Goal: Task Accomplishment & Management: Manage account settings

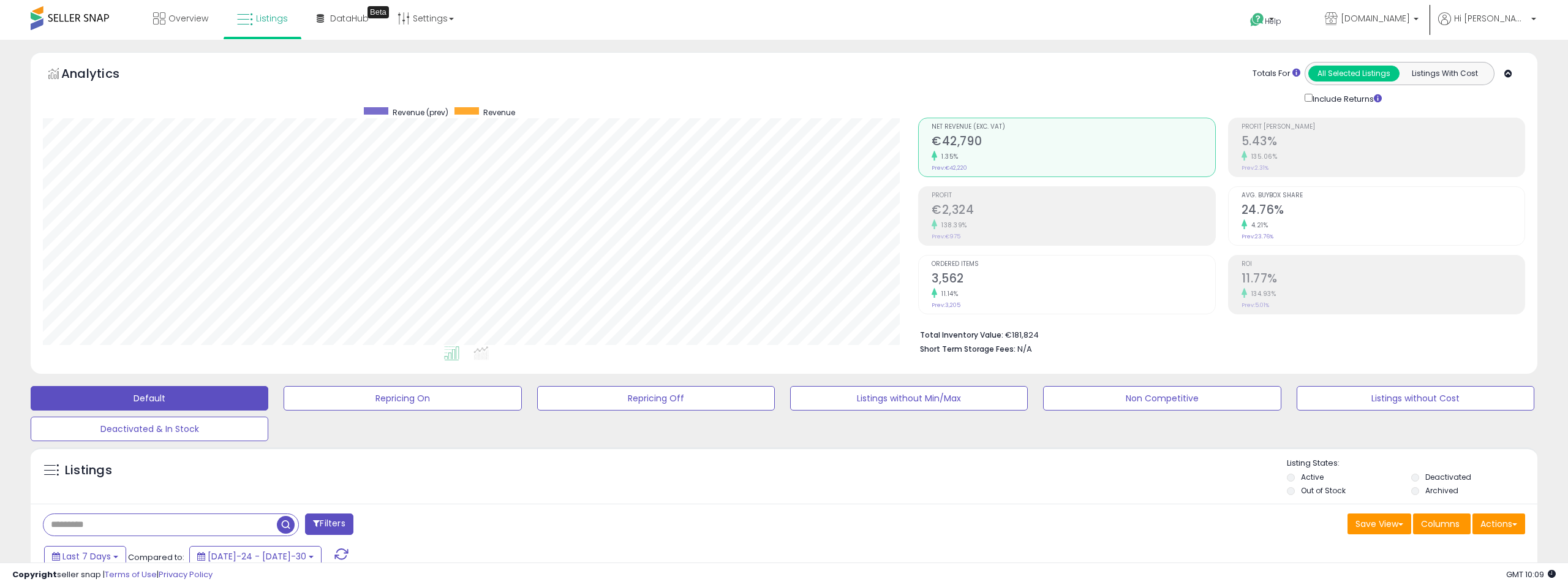
select select "**"
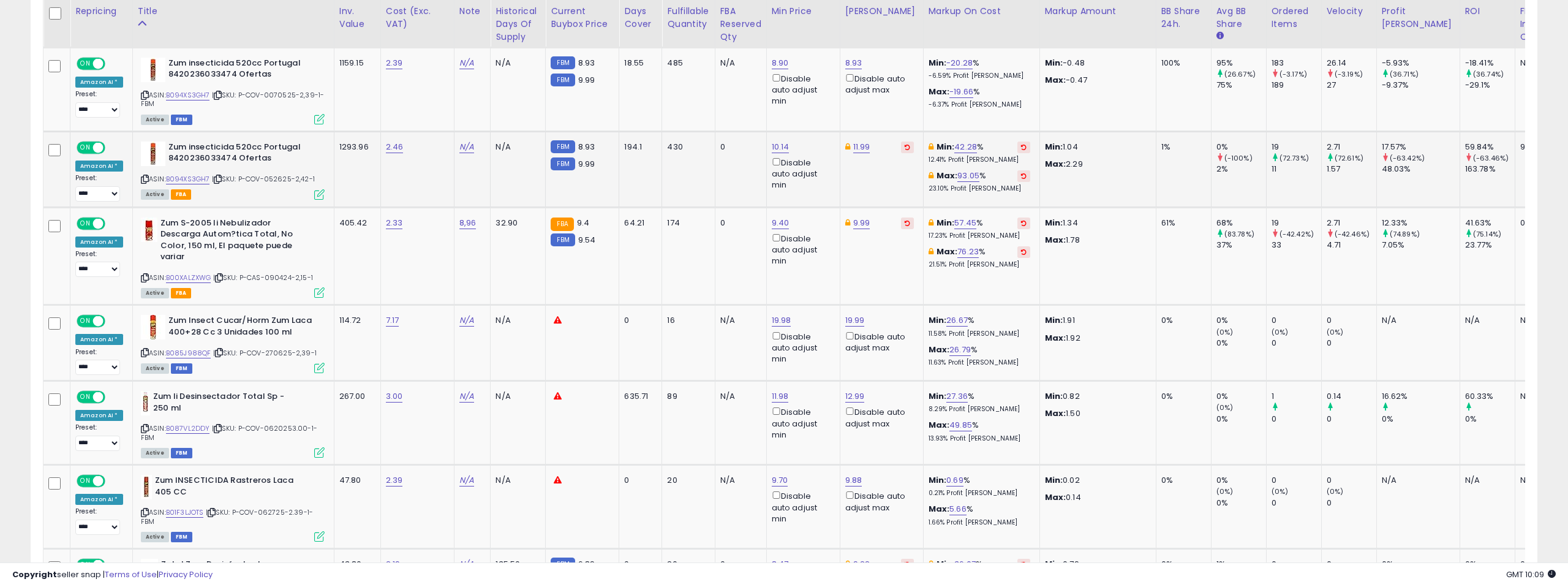
scroll to position [251, 875]
click at [195, 96] on link "B094XS3GH7" at bounding box center [188, 95] width 45 height 10
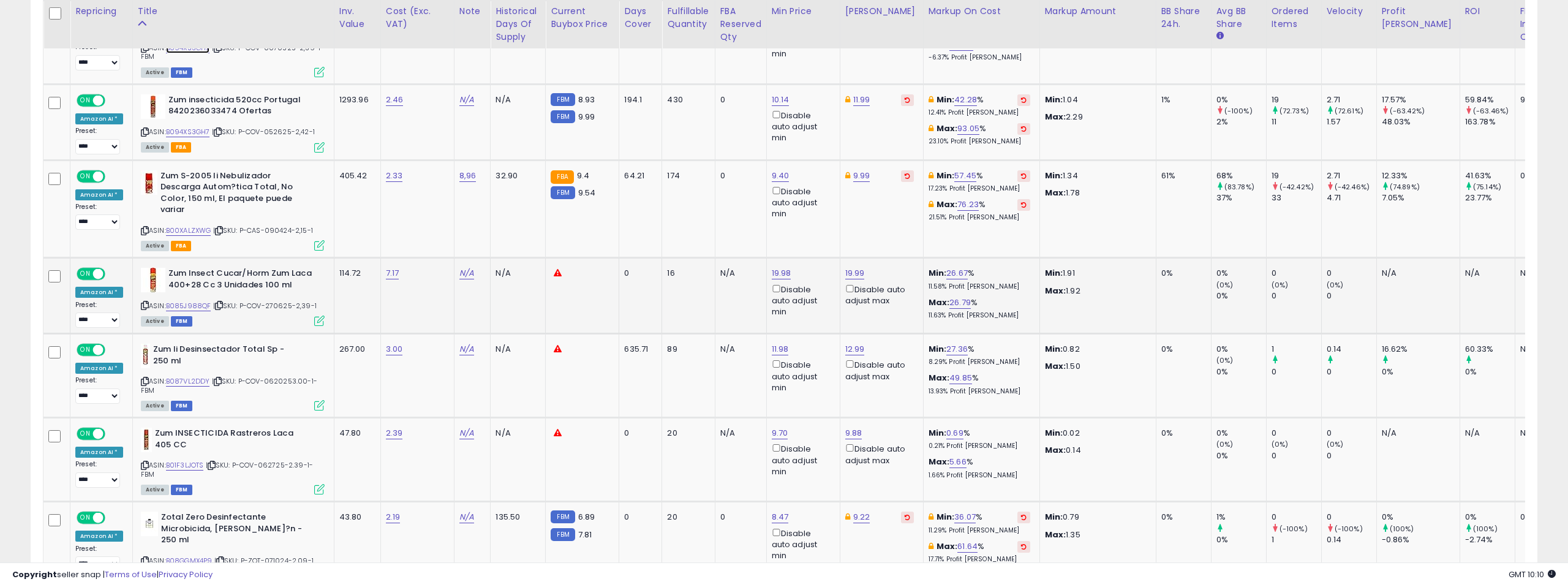
scroll to position [1163, 0]
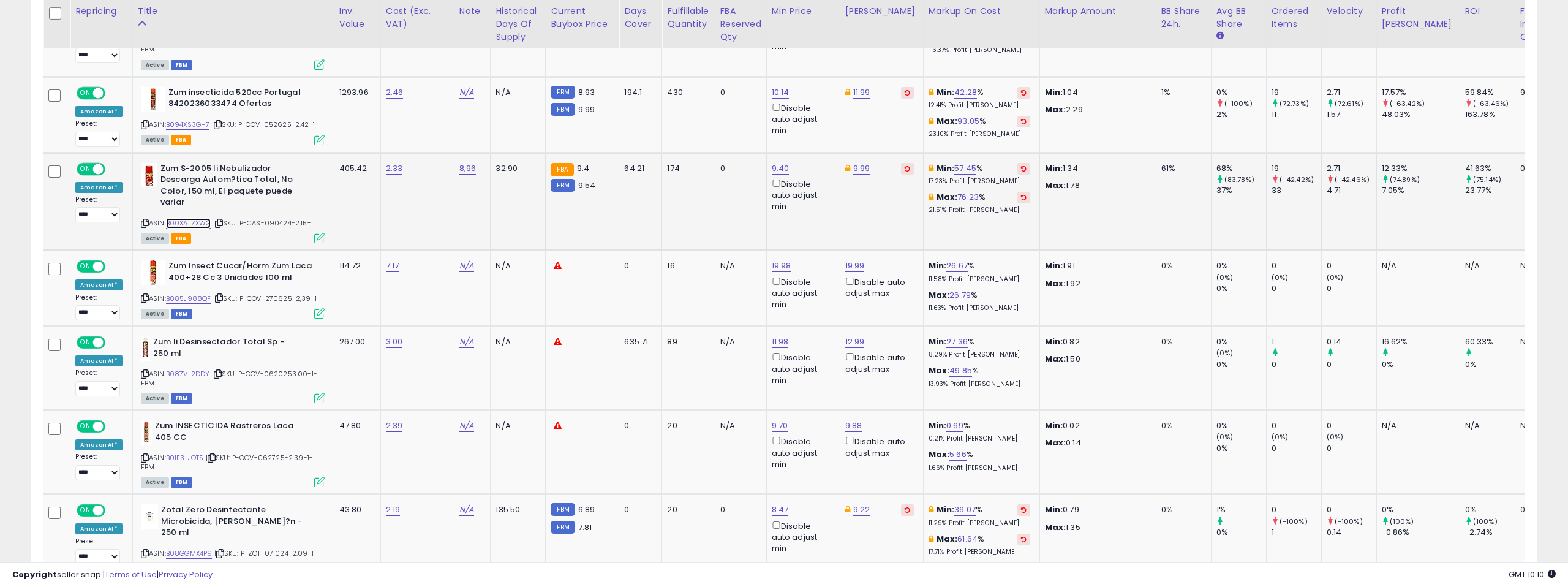
click at [201, 224] on link "B00XALZXWG" at bounding box center [188, 223] width 45 height 10
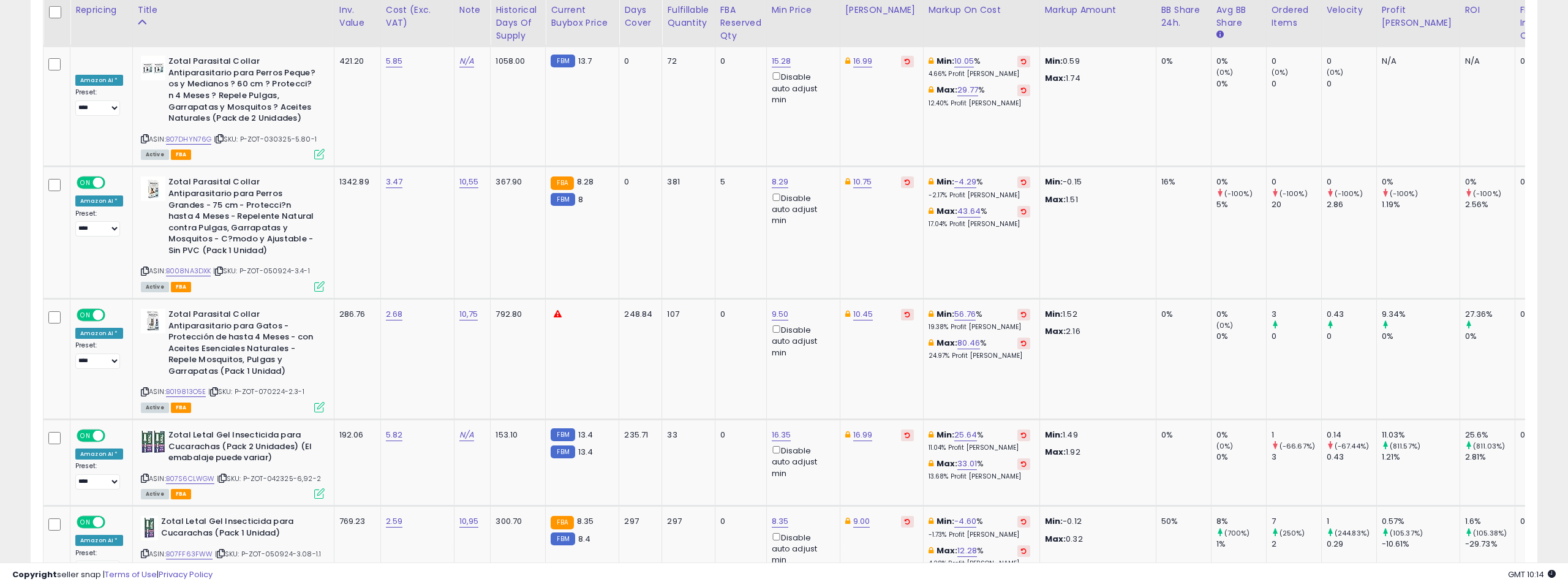
scroll to position [2362, 0]
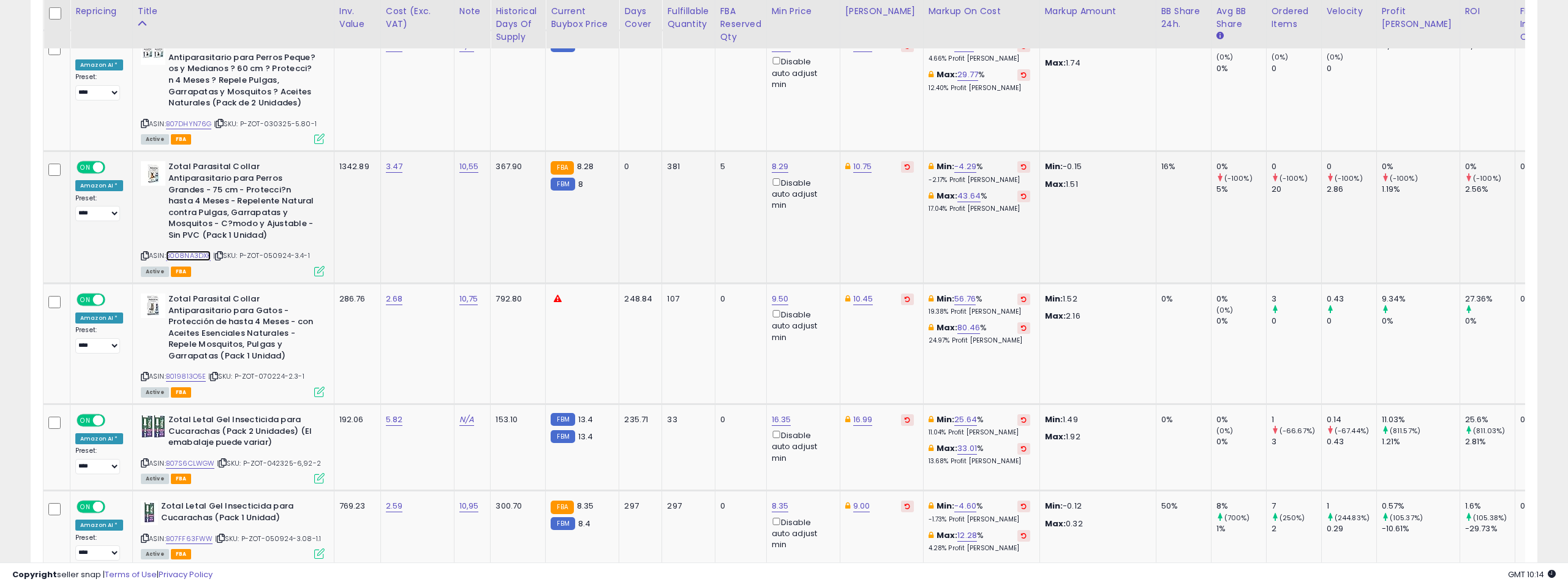
click at [202, 250] on link "B008NA3DXK" at bounding box center [188, 255] width 45 height 10
type input "****"
click button "submit" at bounding box center [816, 101] width 20 height 19
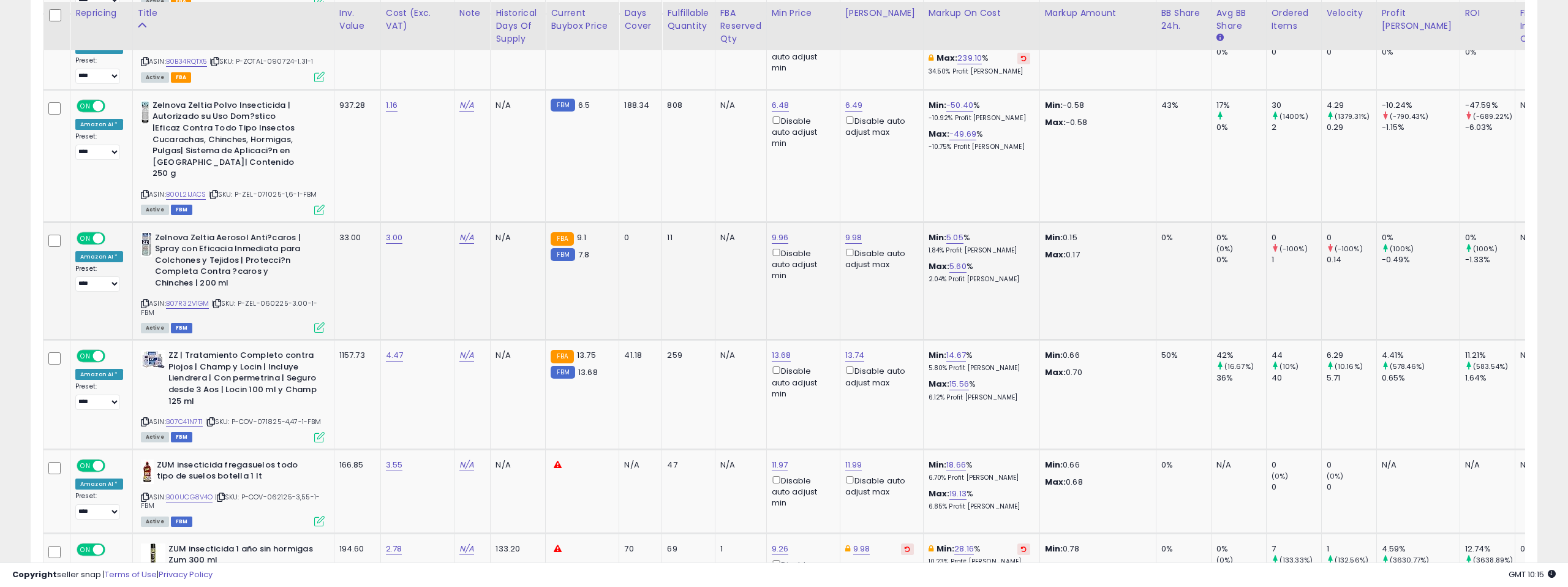
scroll to position [2917, 0]
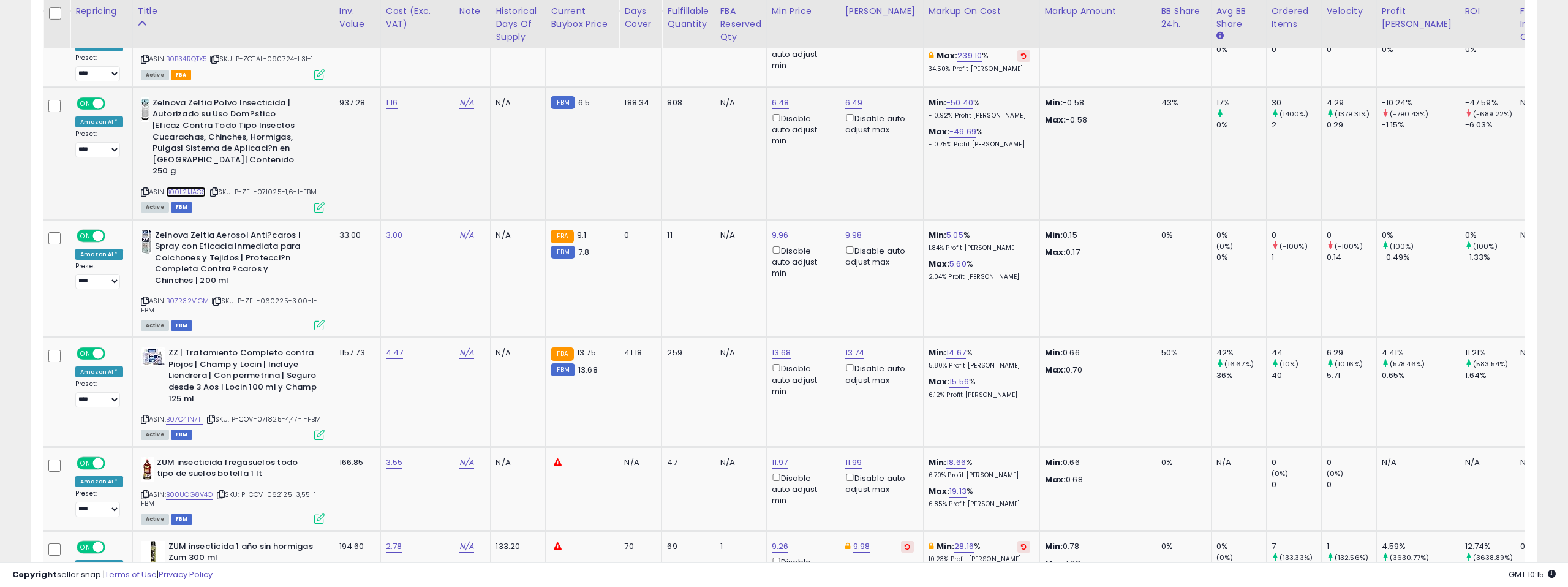
click at [191, 186] on link "B00L2IJACS" at bounding box center [186, 191] width 41 height 10
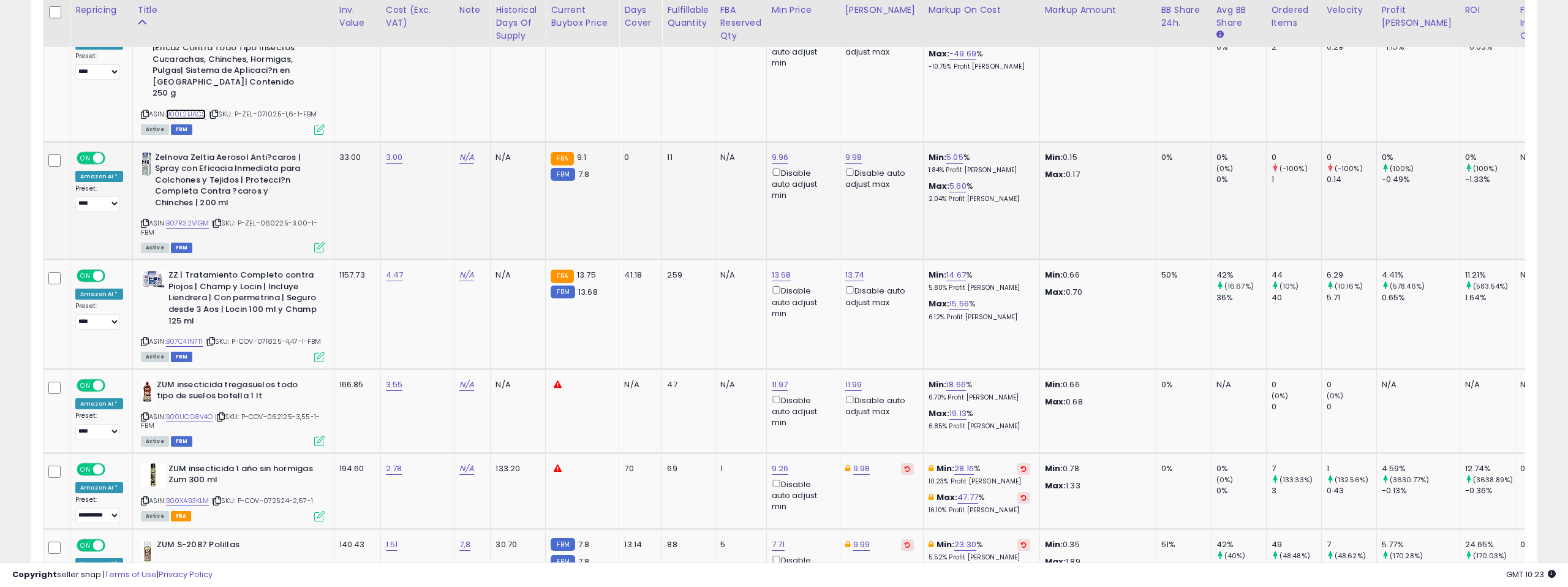
scroll to position [2998, 0]
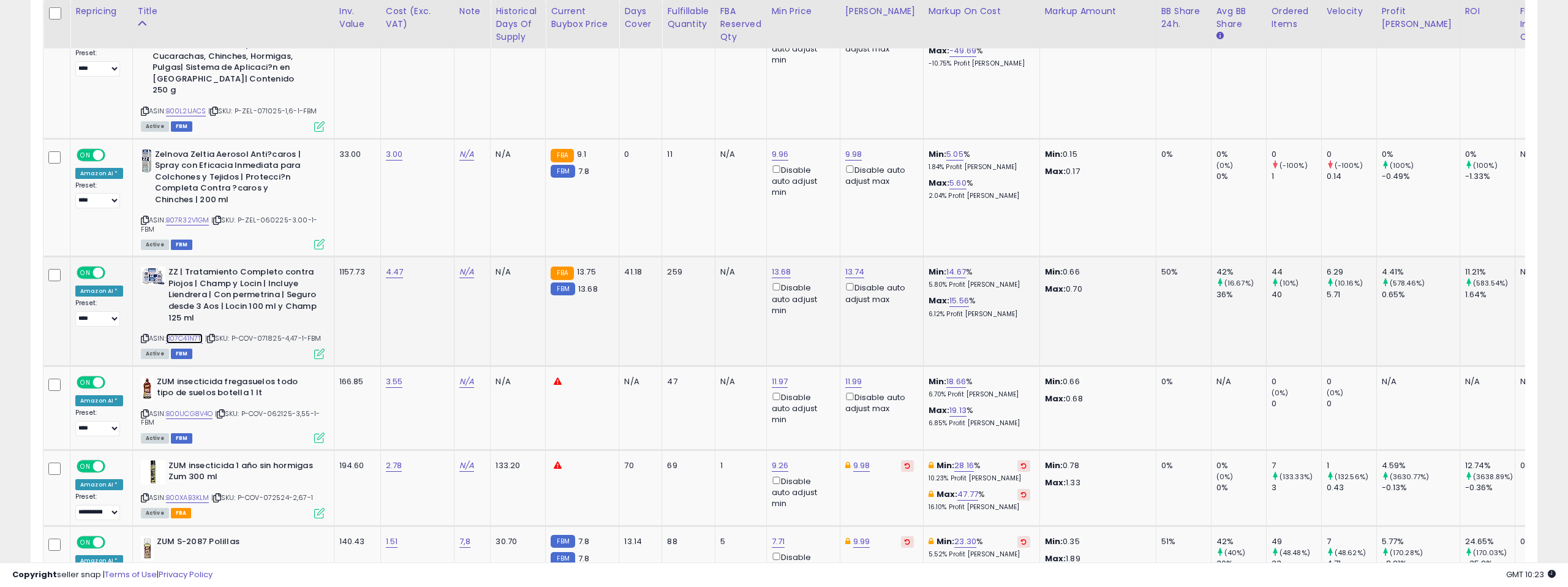
click at [183, 333] on link "B07C41N7T1" at bounding box center [185, 338] width 37 height 10
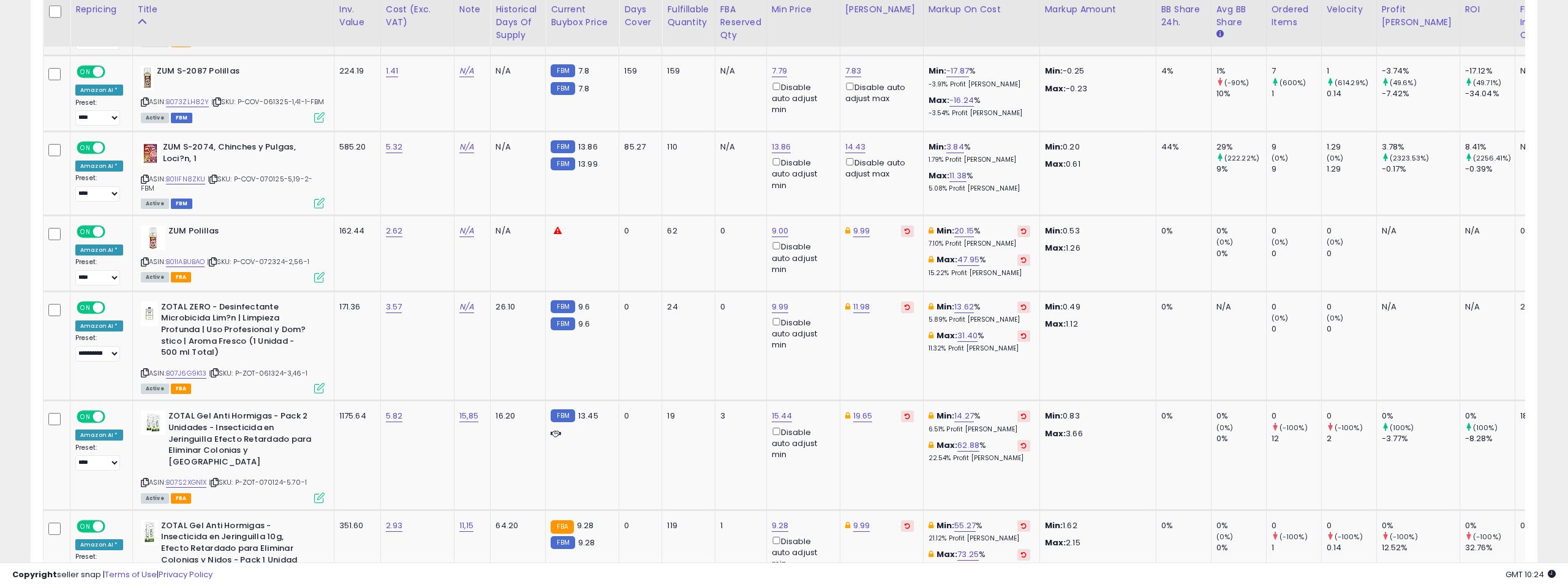
scroll to position [3544, 0]
click at [178, 173] on link "B01IFN8ZKU" at bounding box center [185, 178] width 40 height 10
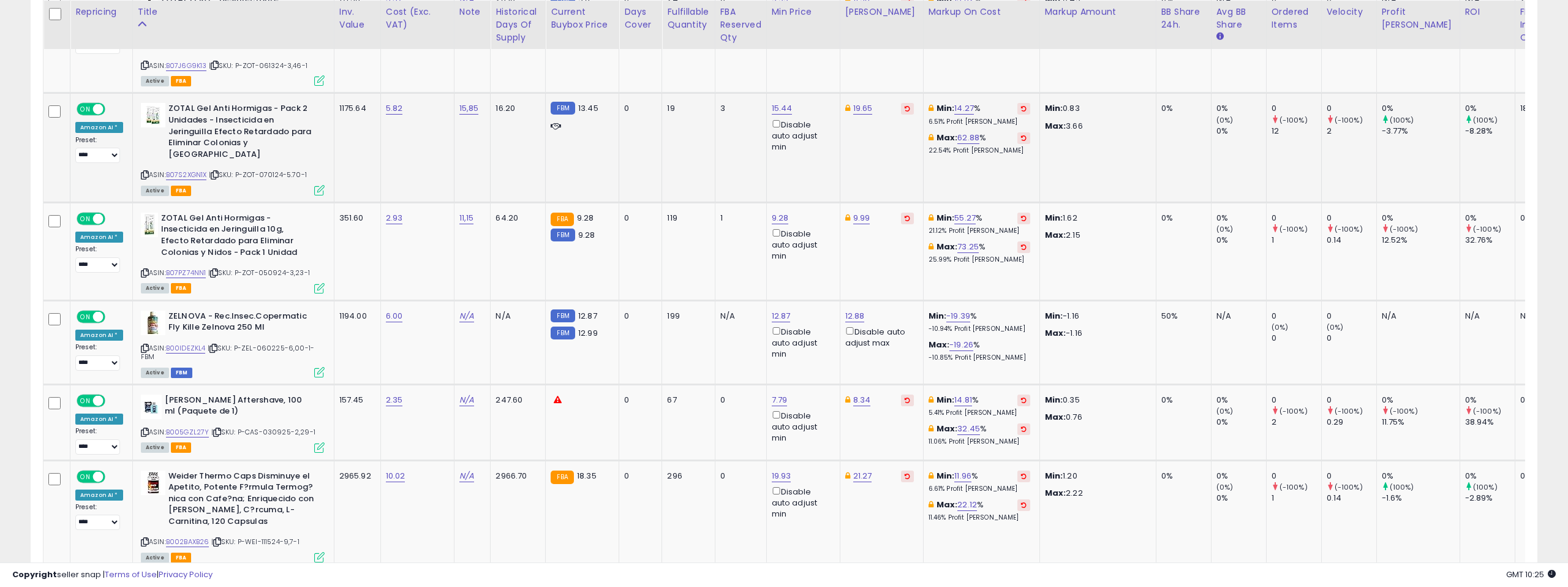
scroll to position [3854, 0]
click at [142, 169] on icon at bounding box center [145, 172] width 8 height 6
type input "****"
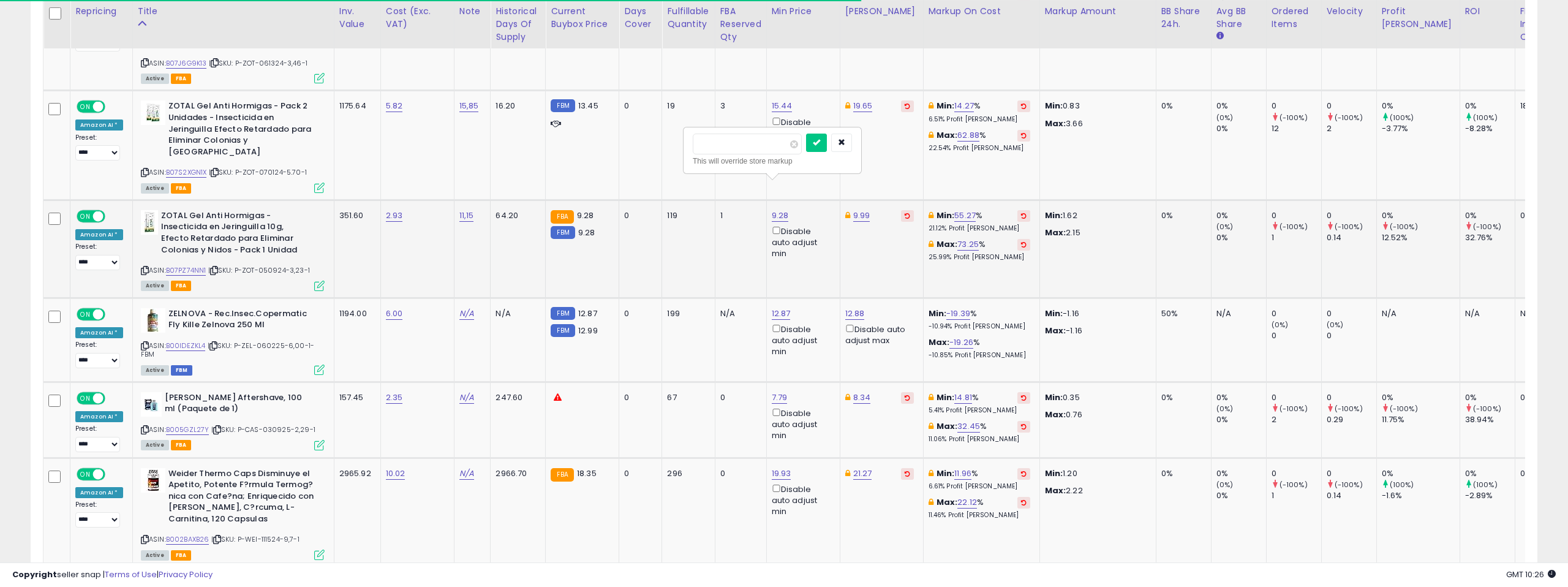
click button "submit" at bounding box center [816, 143] width 20 height 19
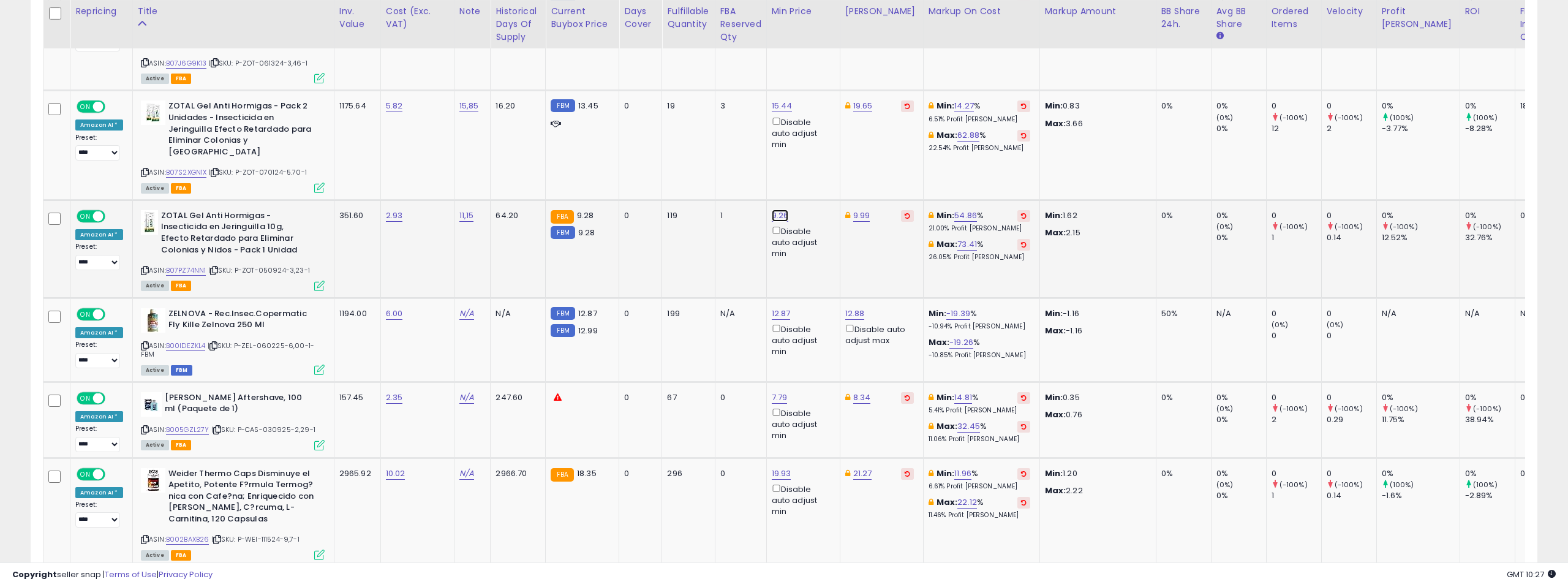
type input "***"
click button "submit" at bounding box center [816, 143] width 20 height 19
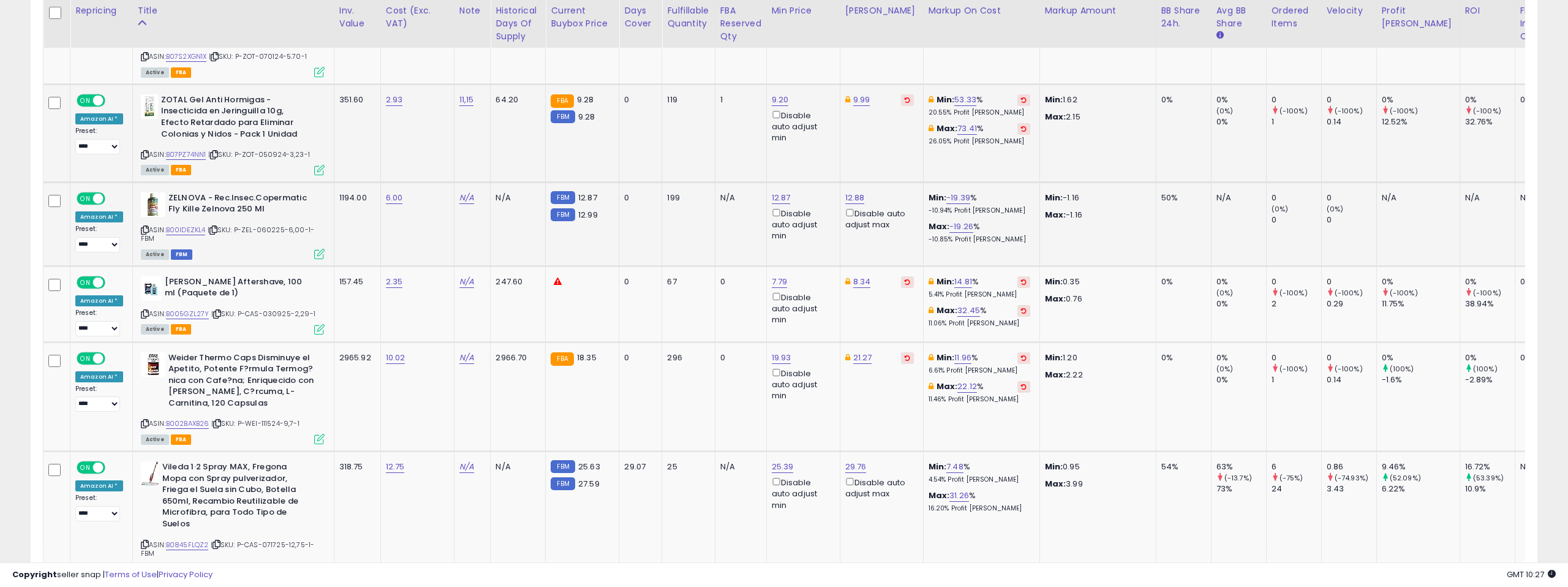
scroll to position [3972, 0]
click at [190, 223] on link "B00IDEZKL4" at bounding box center [185, 227] width 40 height 10
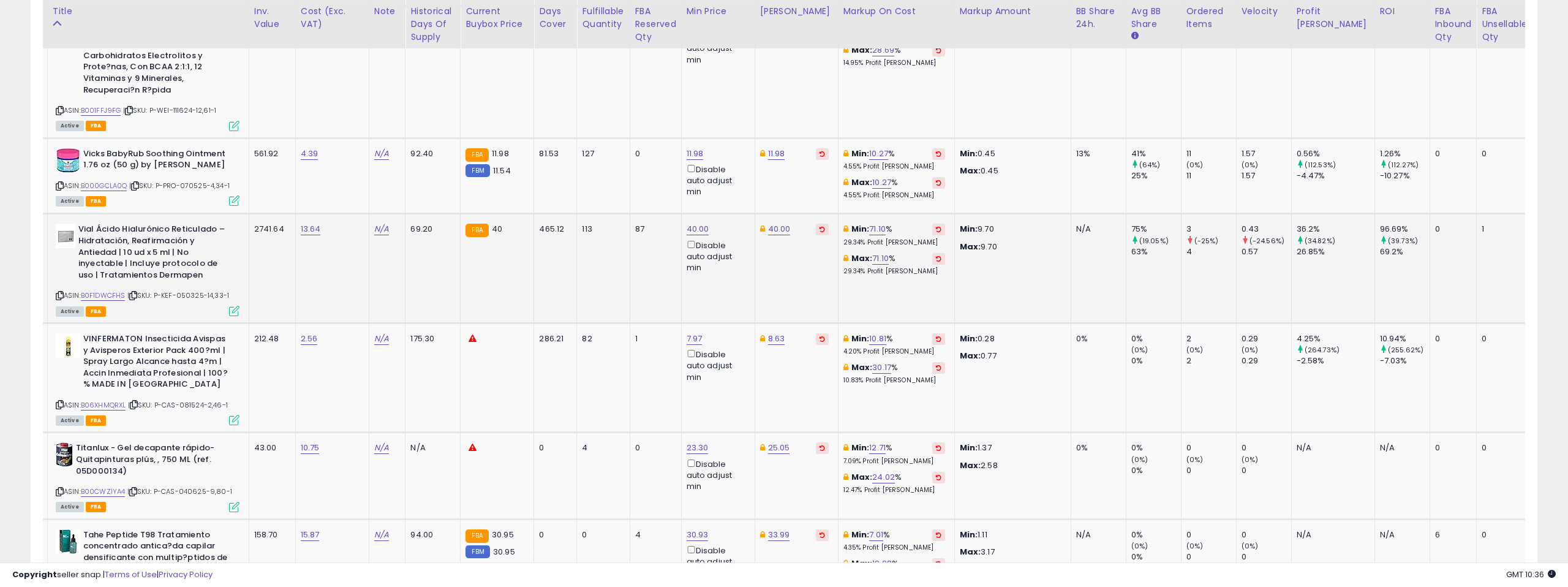
scroll to position [0, 0]
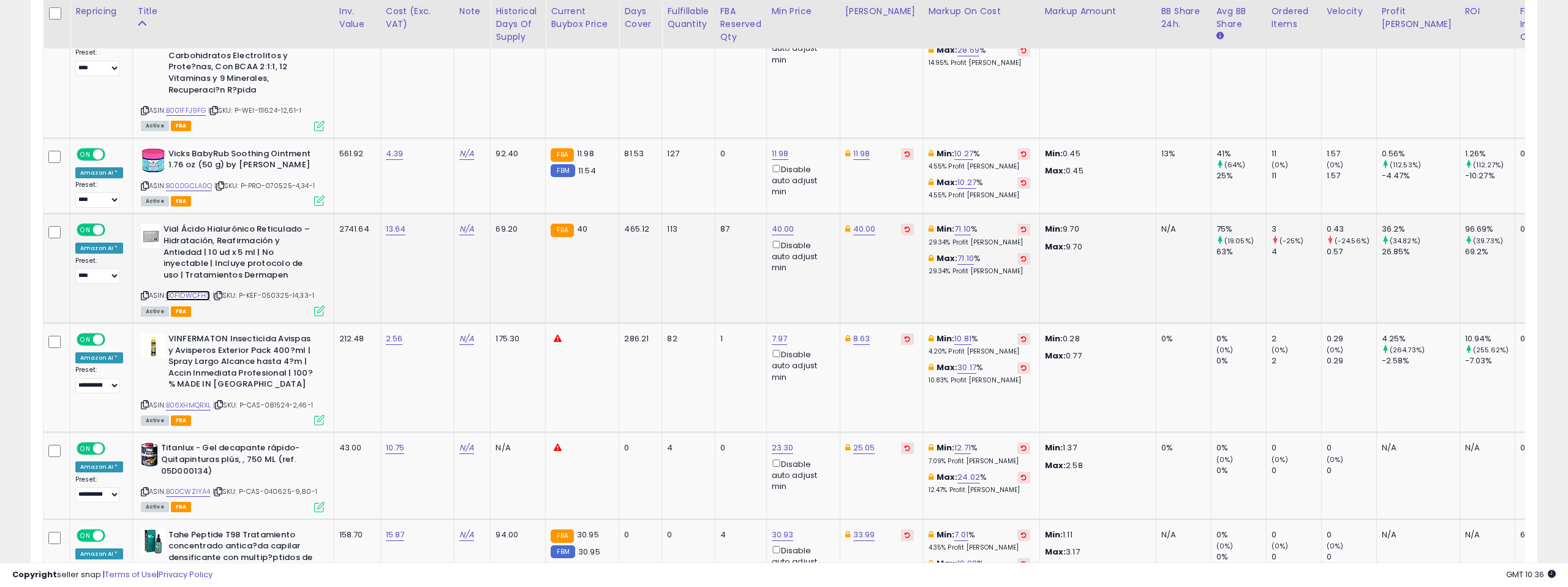
click at [184, 290] on link "B0F1DWCFHS" at bounding box center [188, 295] width 45 height 10
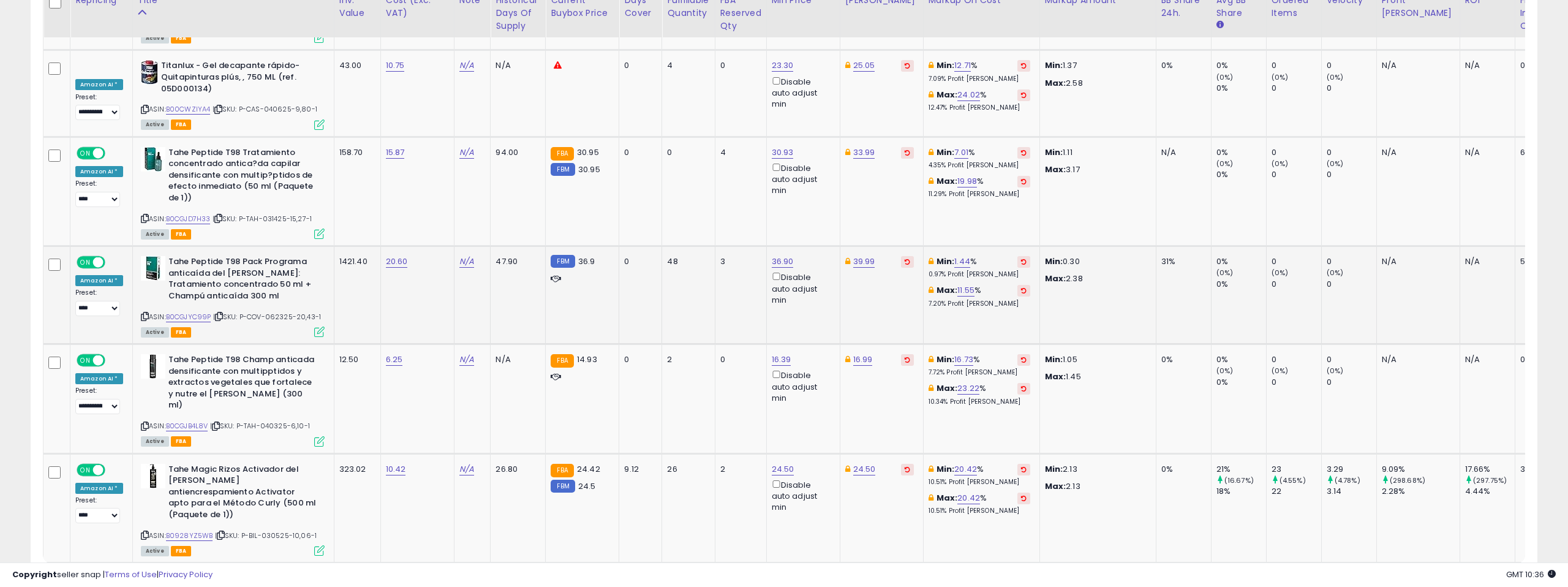
scroll to position [5118, 0]
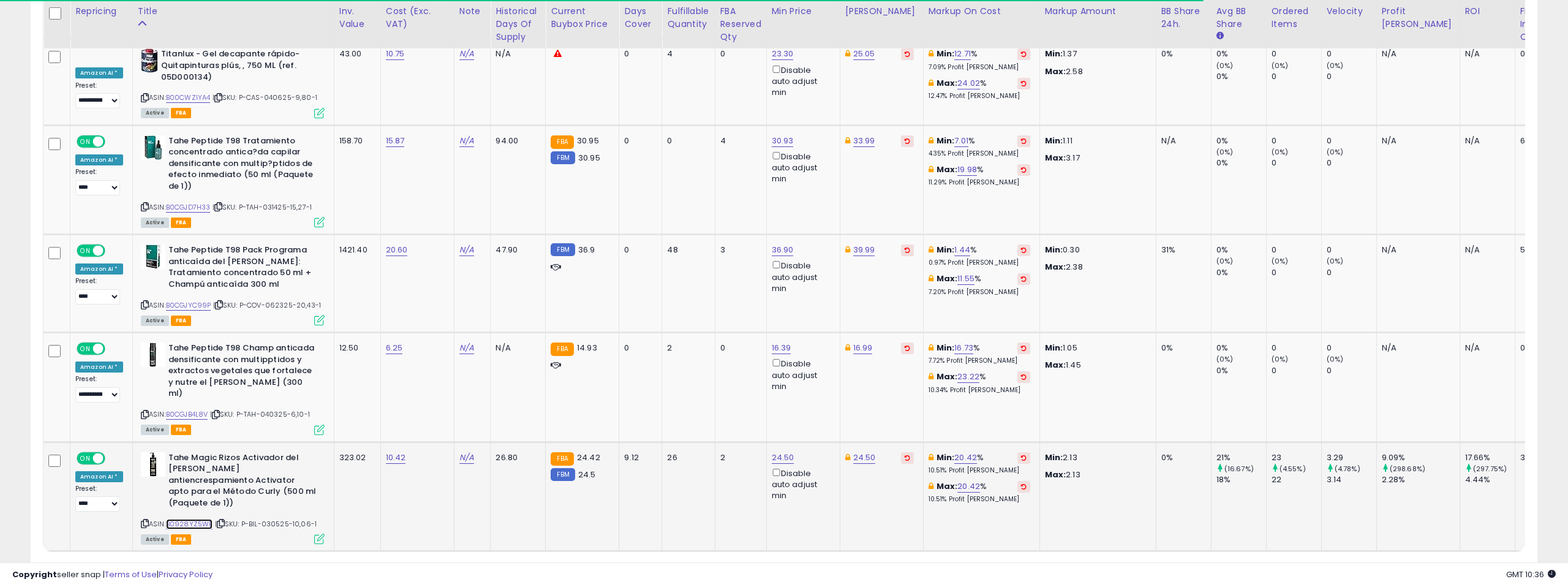
click at [195, 519] on link "B0928YZ5WB" at bounding box center [189, 524] width 47 height 10
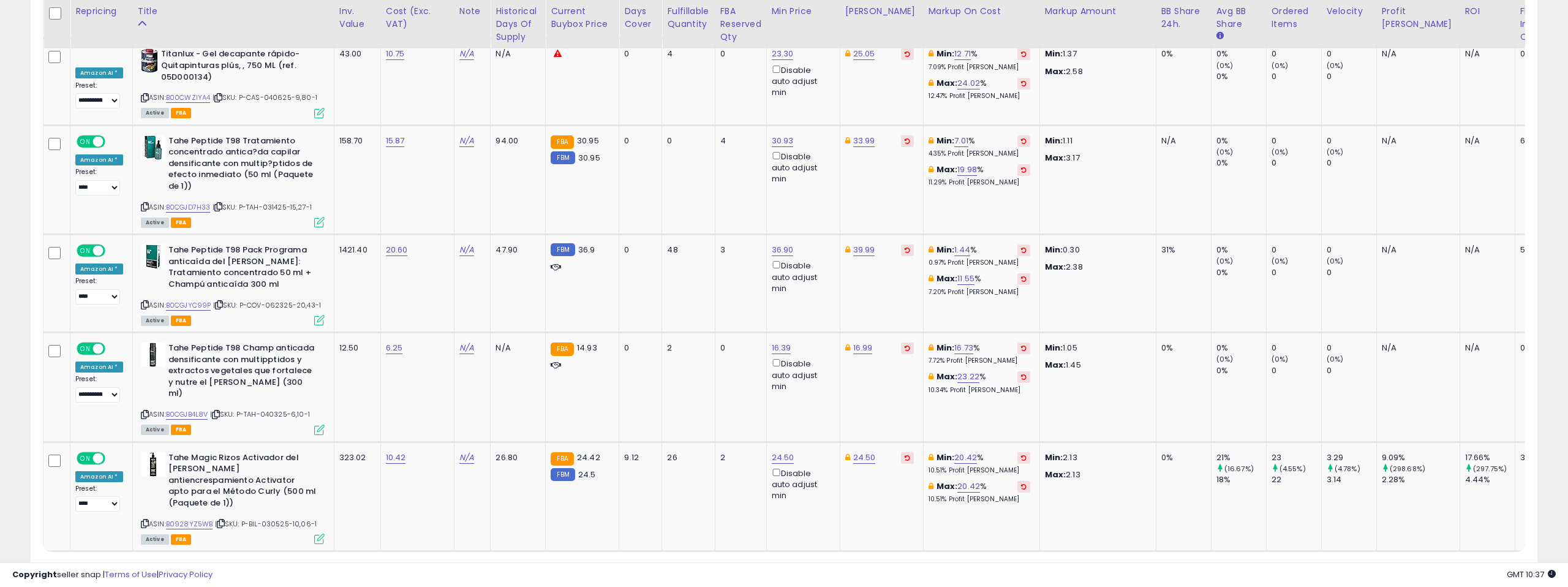
click at [1441, 564] on link "2" at bounding box center [1452, 574] width 22 height 20
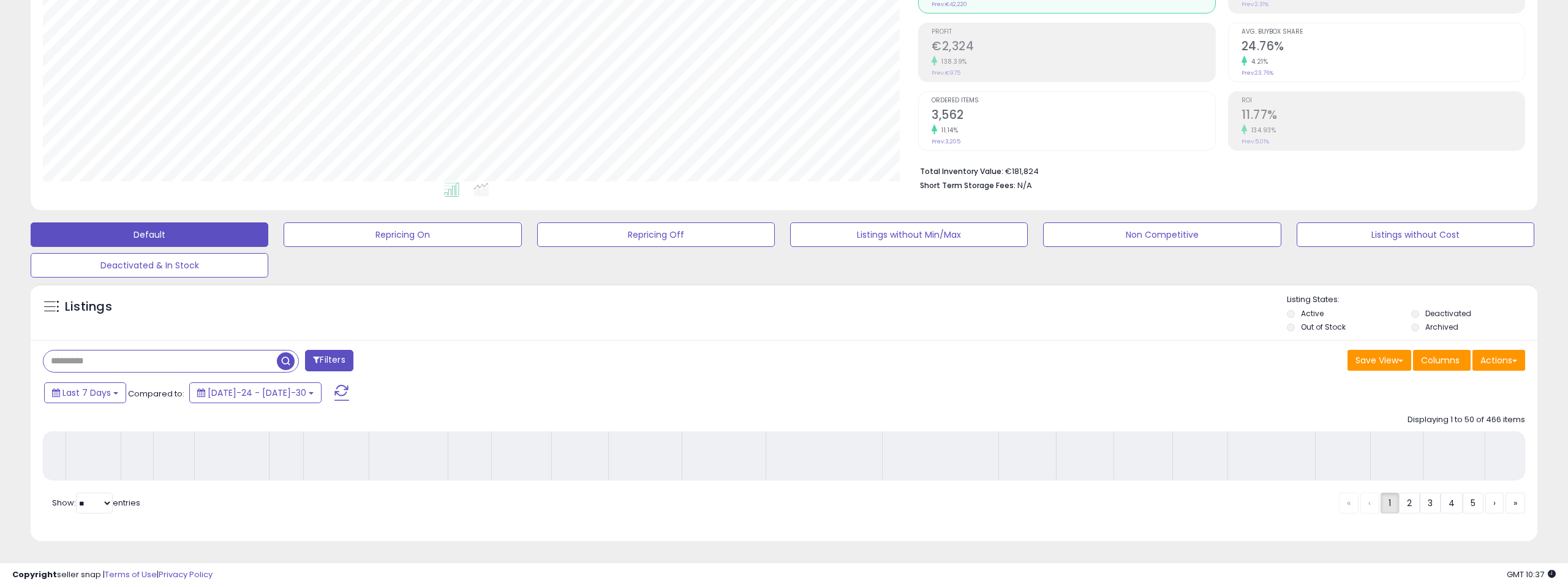
scroll to position [163, 0]
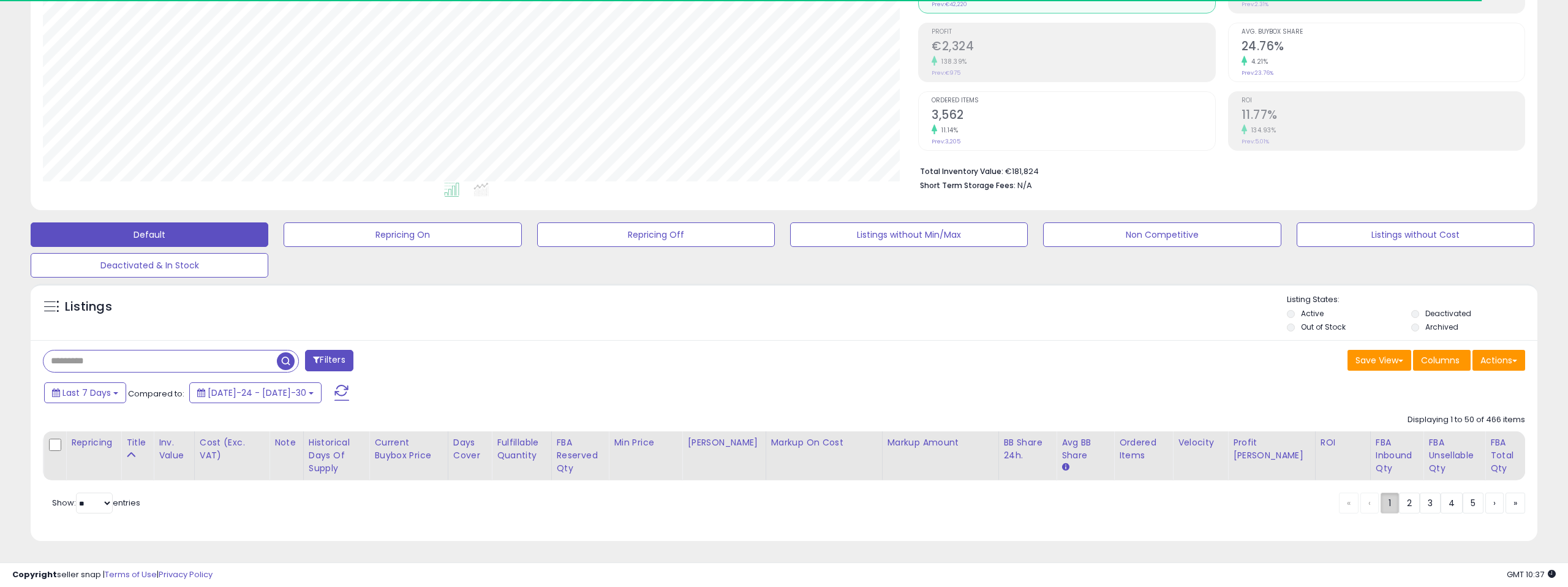
click at [1391, 499] on link "1" at bounding box center [1390, 503] width 19 height 20
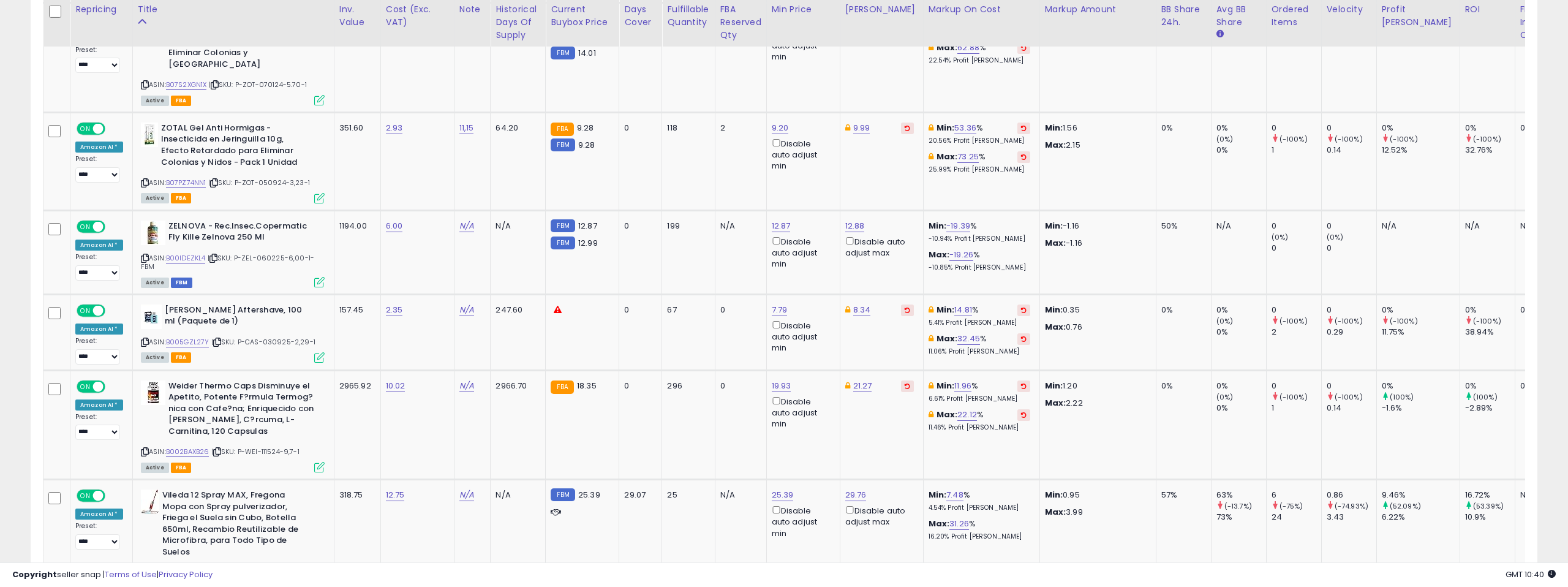
scroll to position [3961, 0]
